Goal: Navigation & Orientation: Understand site structure

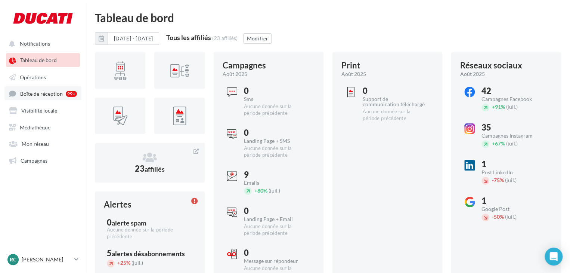
click at [48, 98] on link "Boîte de réception 99+" at bounding box center [42, 93] width 77 height 14
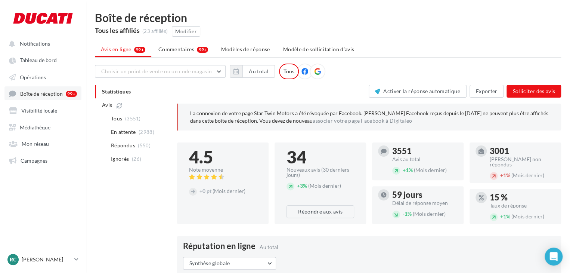
click at [43, 95] on span "Boîte de réception" at bounding box center [41, 93] width 43 height 6
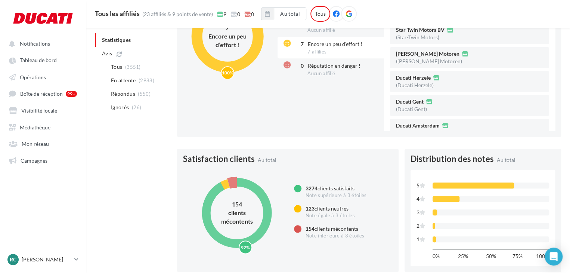
scroll to position [263, 0]
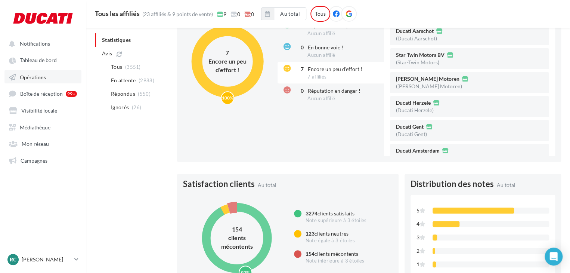
click at [44, 75] on span "Opérations" at bounding box center [33, 77] width 26 height 6
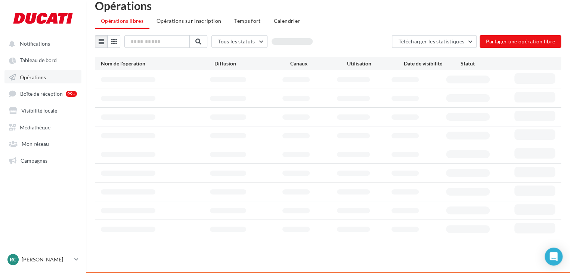
scroll to position [12, 0]
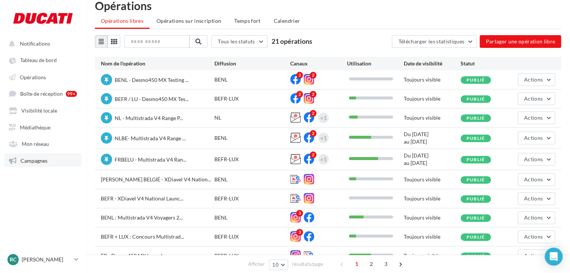
click at [37, 159] on span "Campagnes" at bounding box center [34, 160] width 27 height 6
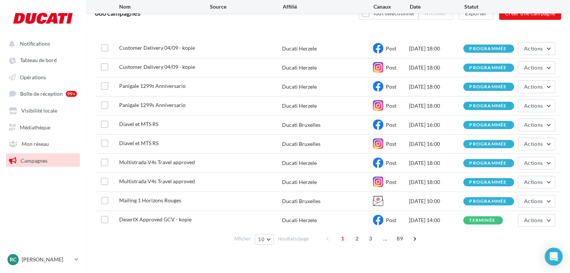
scroll to position [74, 0]
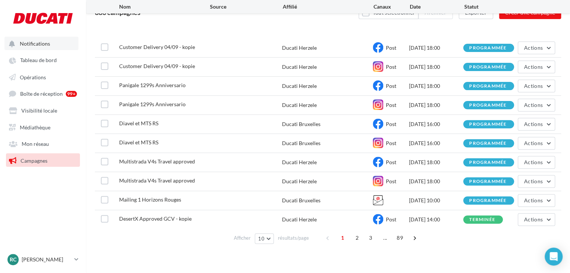
click at [48, 45] on span "Notifications" at bounding box center [35, 43] width 30 height 6
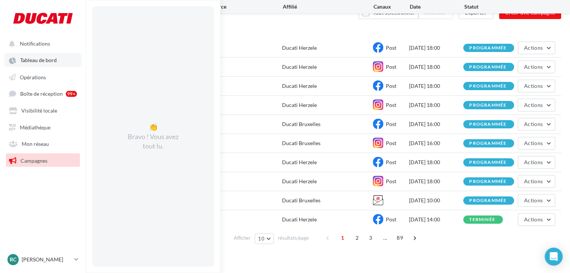
click at [39, 61] on span "Tableau de bord" at bounding box center [38, 60] width 37 height 6
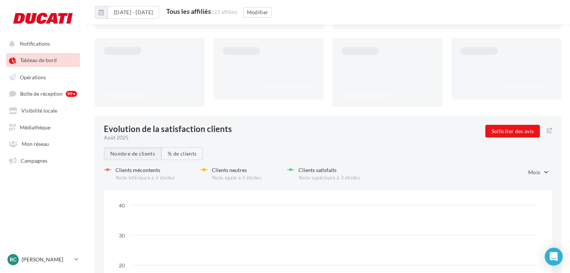
scroll to position [974, 0]
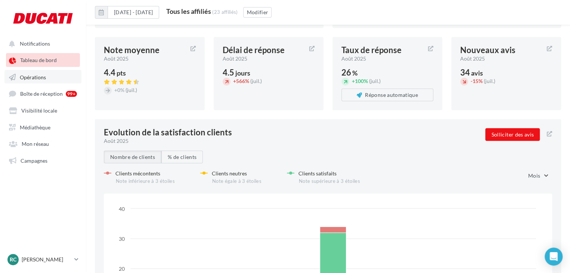
click at [40, 78] on span "Opérations" at bounding box center [33, 77] width 26 height 6
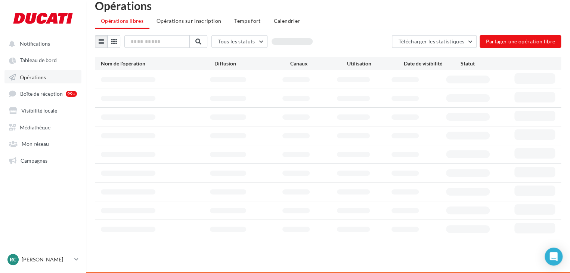
scroll to position [12, 0]
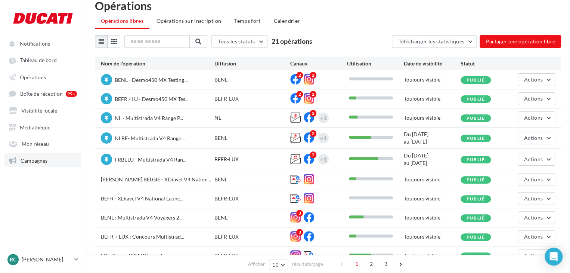
click at [47, 161] on span "Campagnes" at bounding box center [34, 160] width 27 height 6
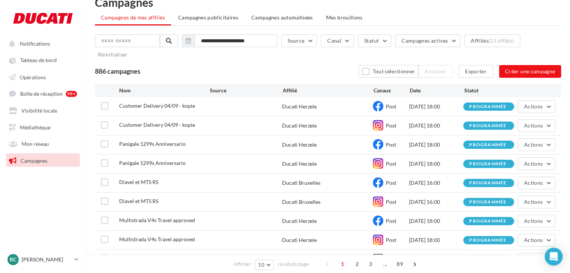
scroll to position [16, 0]
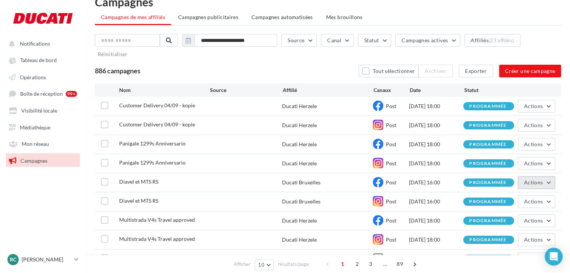
click at [551, 181] on button "Actions" at bounding box center [536, 182] width 37 height 13
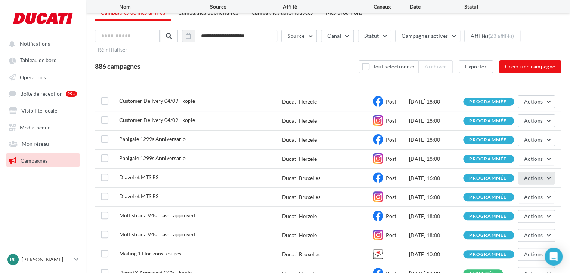
scroll to position [0, 0]
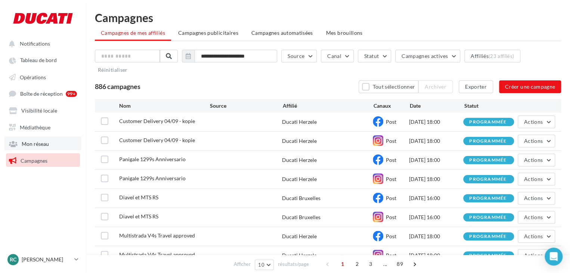
click at [46, 146] on span "Mon réseau" at bounding box center [35, 143] width 27 height 6
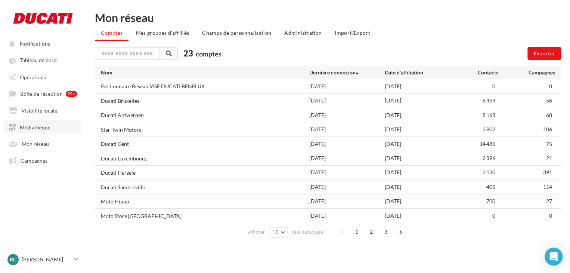
click at [40, 130] on link "Médiathèque" at bounding box center [42, 126] width 77 height 13
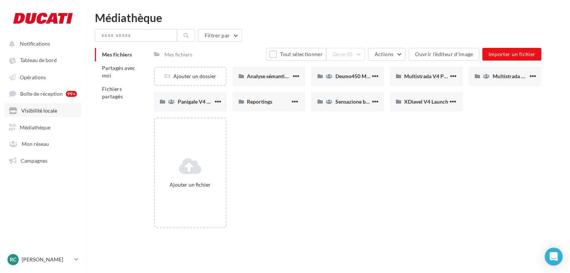
click at [46, 107] on span "Visibilité locale" at bounding box center [39, 110] width 36 height 6
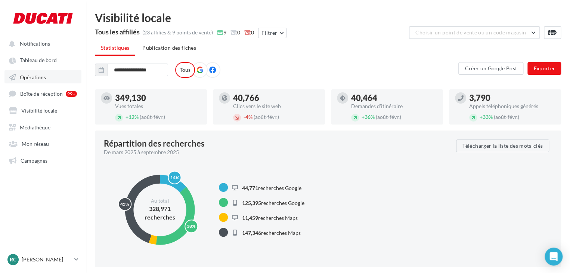
click at [42, 72] on link "Opérations" at bounding box center [42, 76] width 77 height 13
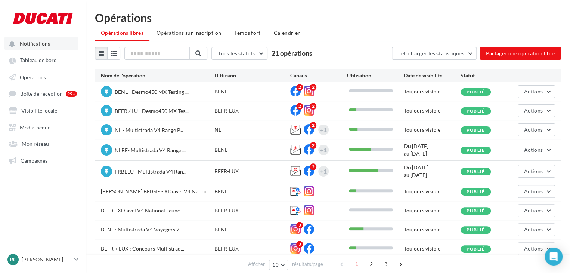
click at [40, 42] on span "Notifications" at bounding box center [35, 43] width 30 height 6
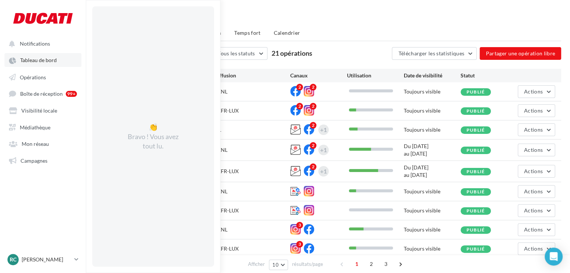
click at [34, 64] on link "Tableau de bord" at bounding box center [42, 59] width 77 height 13
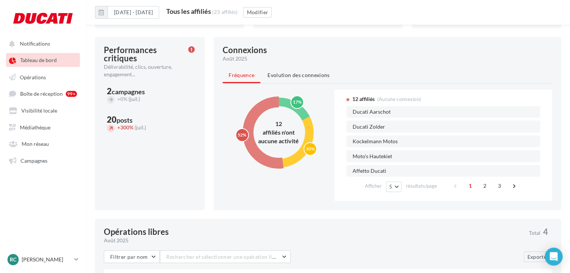
scroll to position [456, 0]
click at [486, 186] on span "2" at bounding box center [485, 186] width 12 height 12
click at [499, 187] on span "3" at bounding box center [499, 186] width 12 height 12
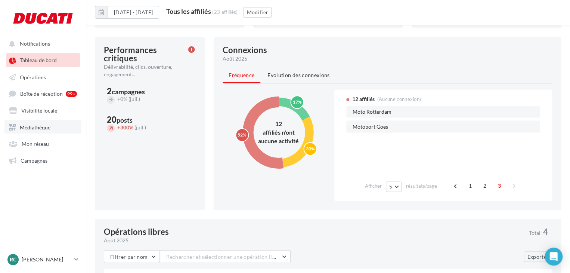
click at [42, 129] on span "Médiathèque" at bounding box center [35, 127] width 31 height 6
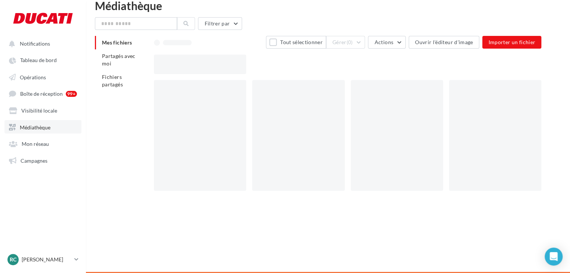
scroll to position [12, 0]
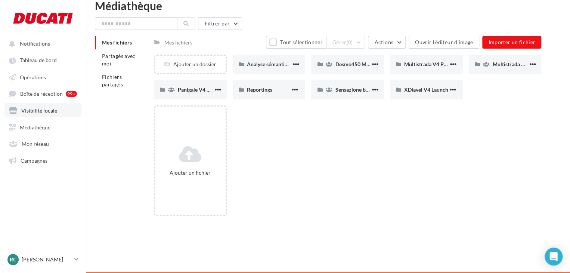
click at [44, 114] on link "Visibilité locale" at bounding box center [42, 109] width 77 height 13
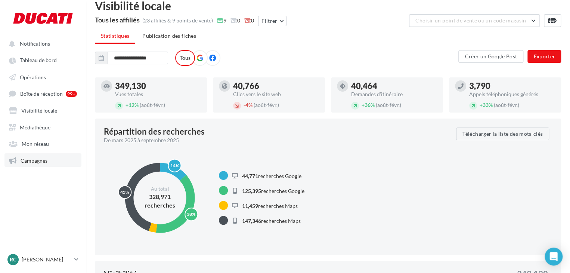
click at [37, 157] on link "Campagnes" at bounding box center [42, 159] width 77 height 13
